Goal: Register for event/course

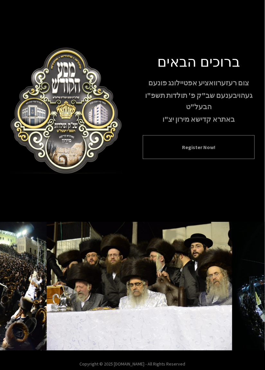
click at [213, 151] on button "Register Now!" at bounding box center [199, 147] width 96 height 8
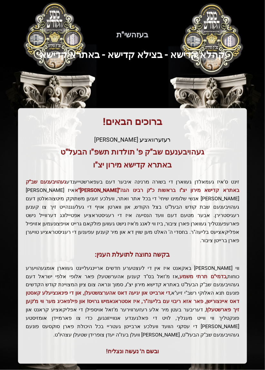
scroll to position [14, 0]
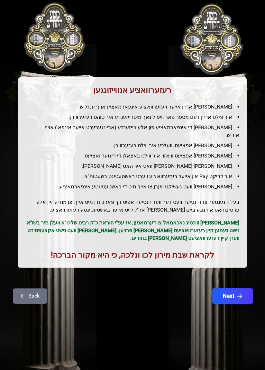
click at [237, 291] on button "Next" at bounding box center [232, 296] width 41 height 16
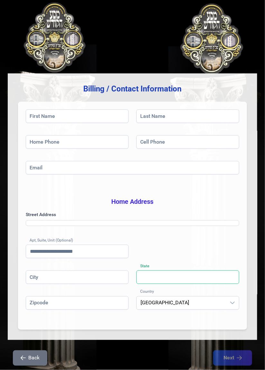
click at [235, 284] on input "State" at bounding box center [187, 277] width 103 height 14
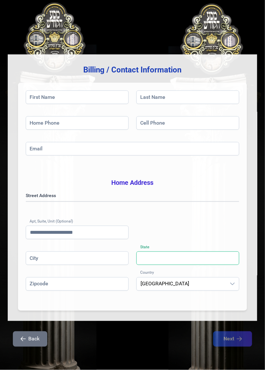
scroll to position [31, 0]
click at [238, 281] on div "dropdown trigger" at bounding box center [232, 283] width 13 height 13
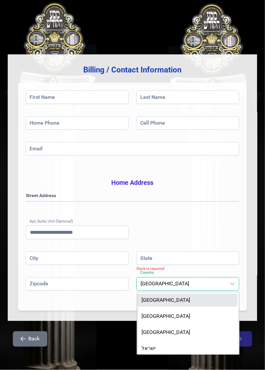
click at [249, 364] on div "בעזהשי"ת [PHONE_NUMBER] Billing / Contact Information First Name Last Name Home…" at bounding box center [132, 175] width 265 height 389
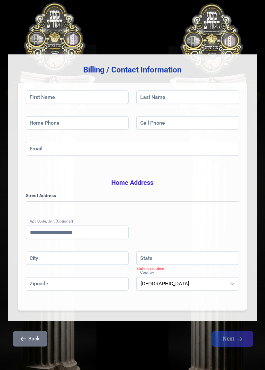
scroll to position [23, 0]
